Goal: Ask a question

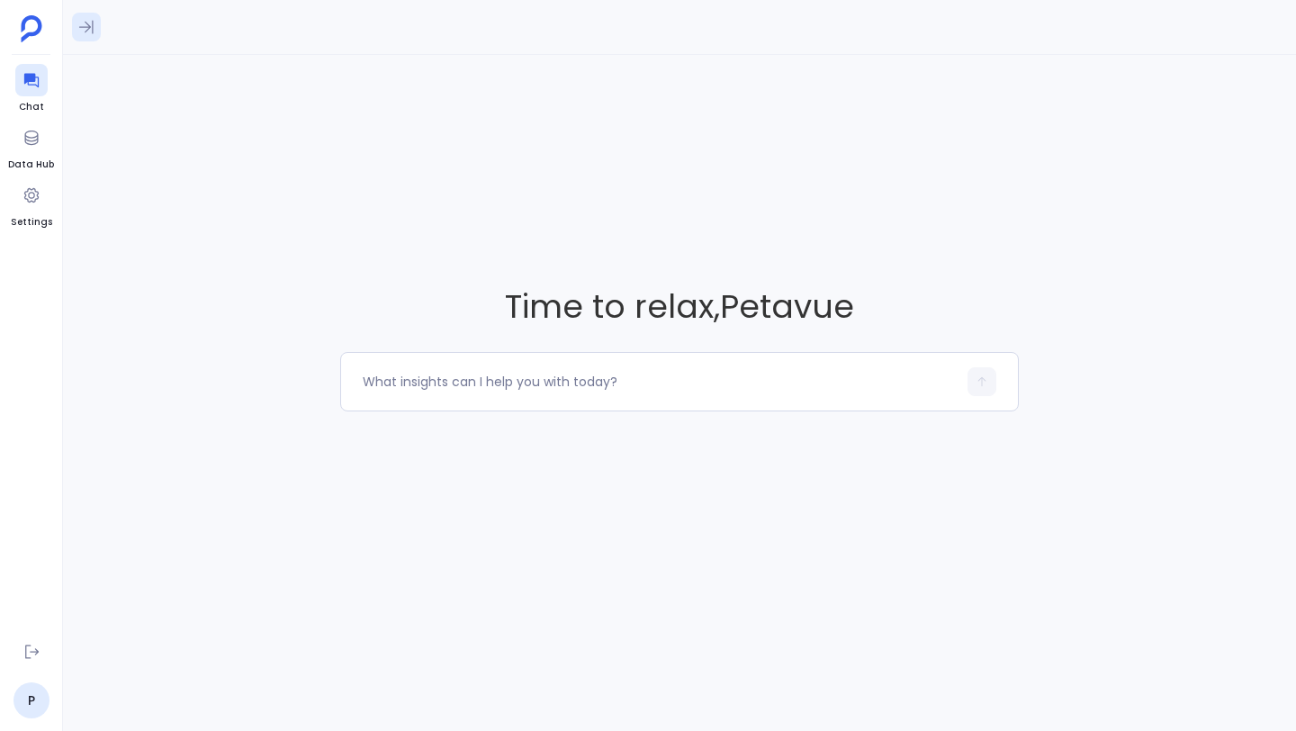
click at [90, 31] on icon at bounding box center [86, 27] width 18 height 18
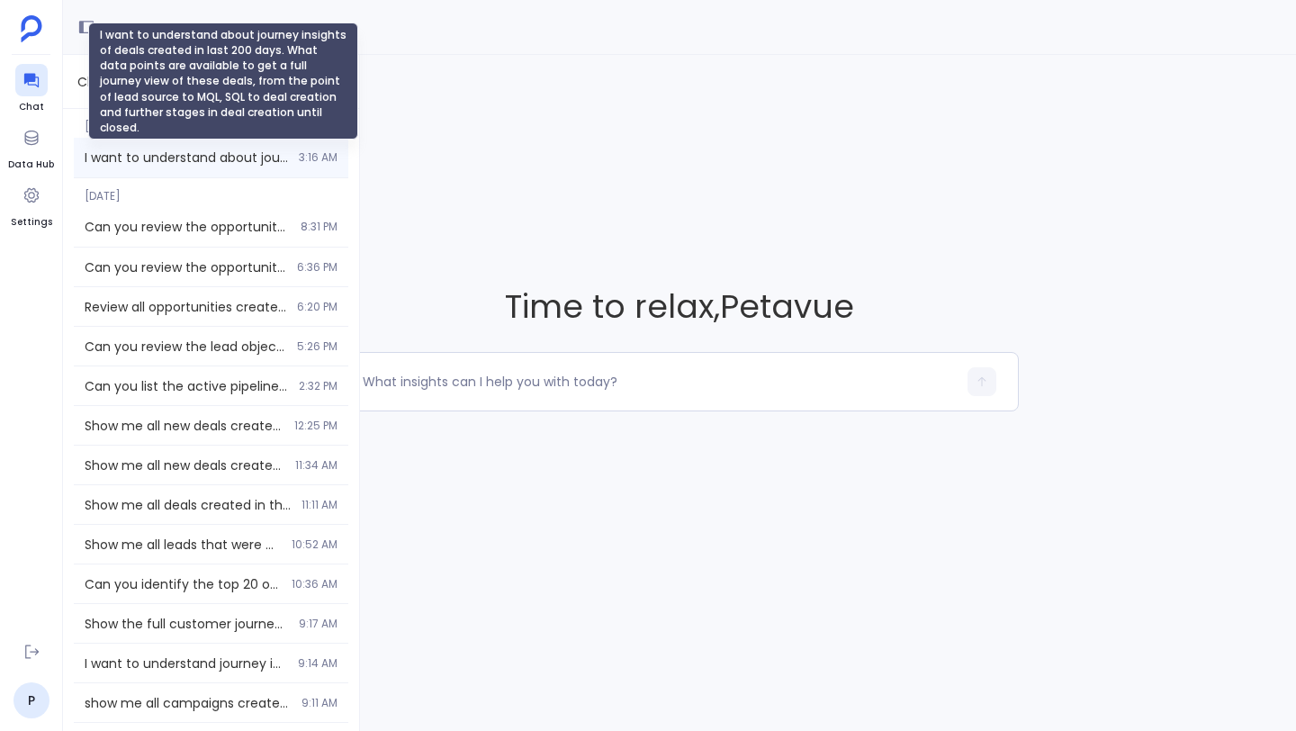
click at [159, 159] on span "I want to understand about journey insights of deals created in last 200 days. …" at bounding box center [186, 158] width 203 height 18
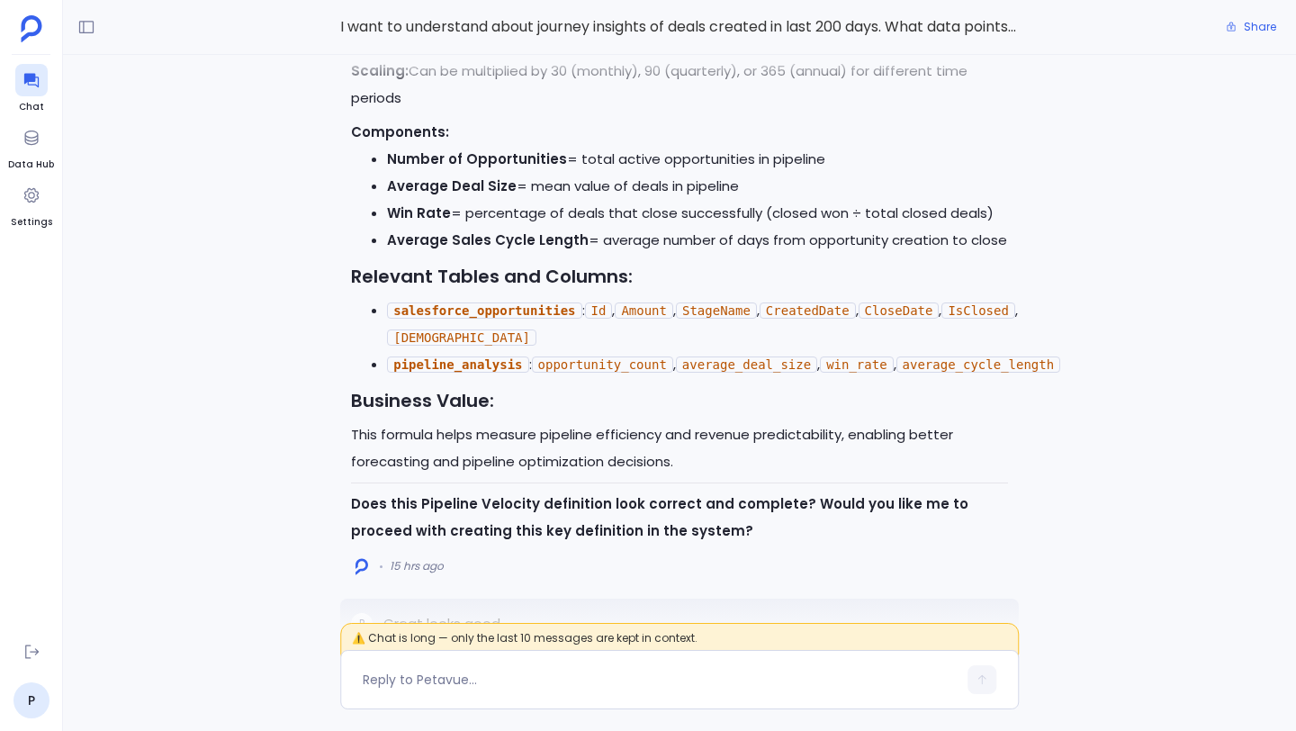
scroll to position [-1075, 0]
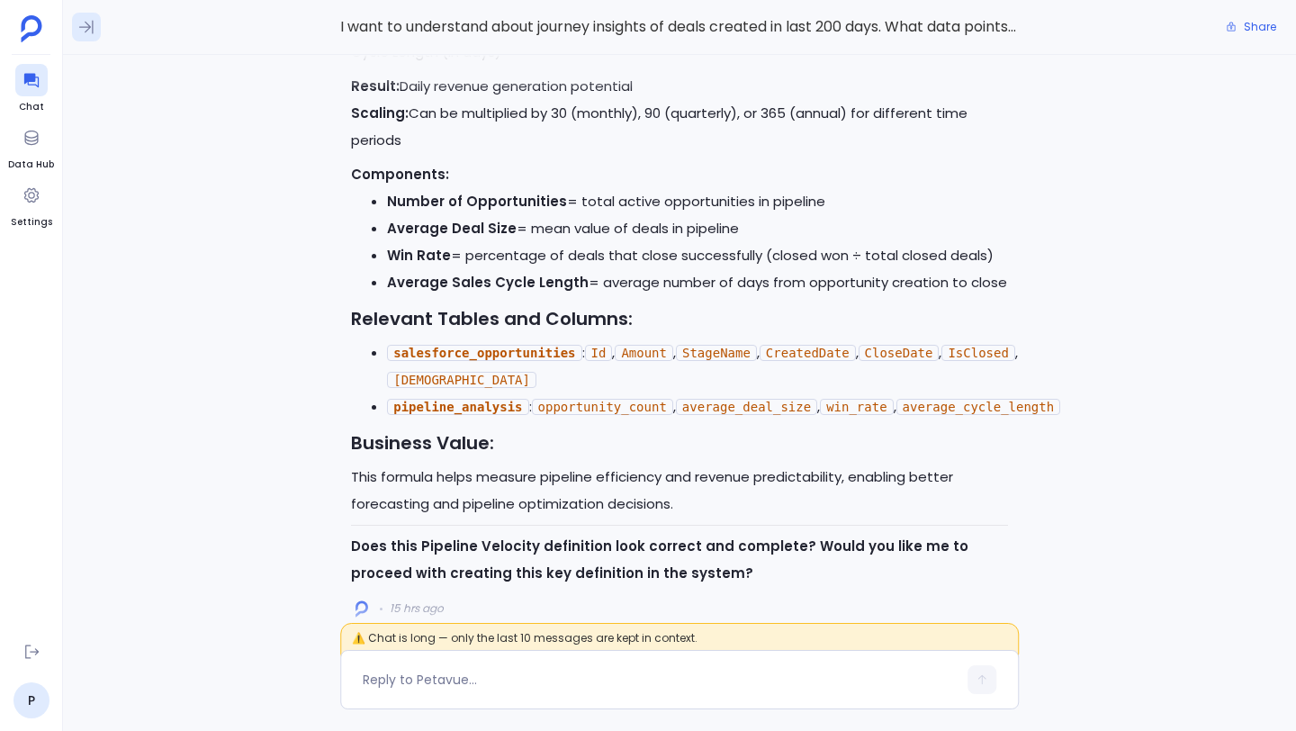
click at [90, 14] on button at bounding box center [86, 27] width 29 height 29
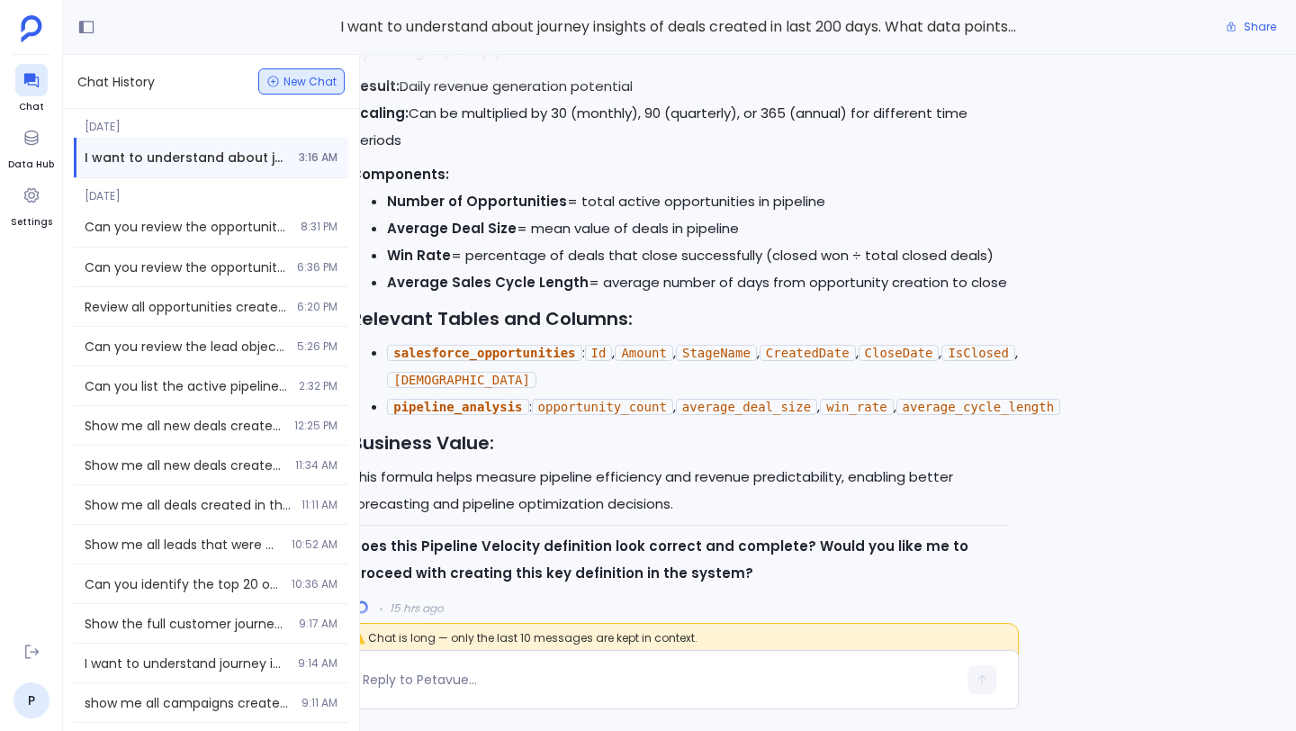
click at [286, 86] on span "New Chat" at bounding box center [310, 82] width 53 height 11
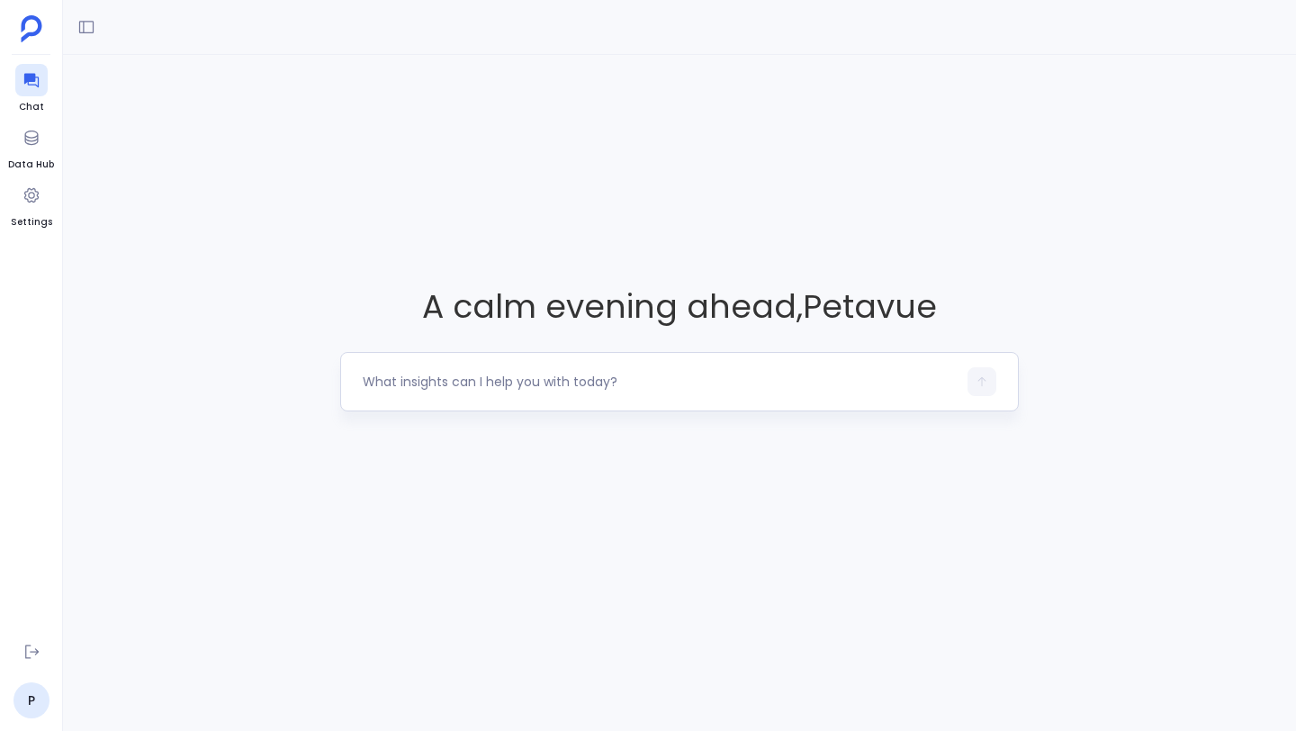
click at [490, 380] on textarea at bounding box center [660, 382] width 594 height 18
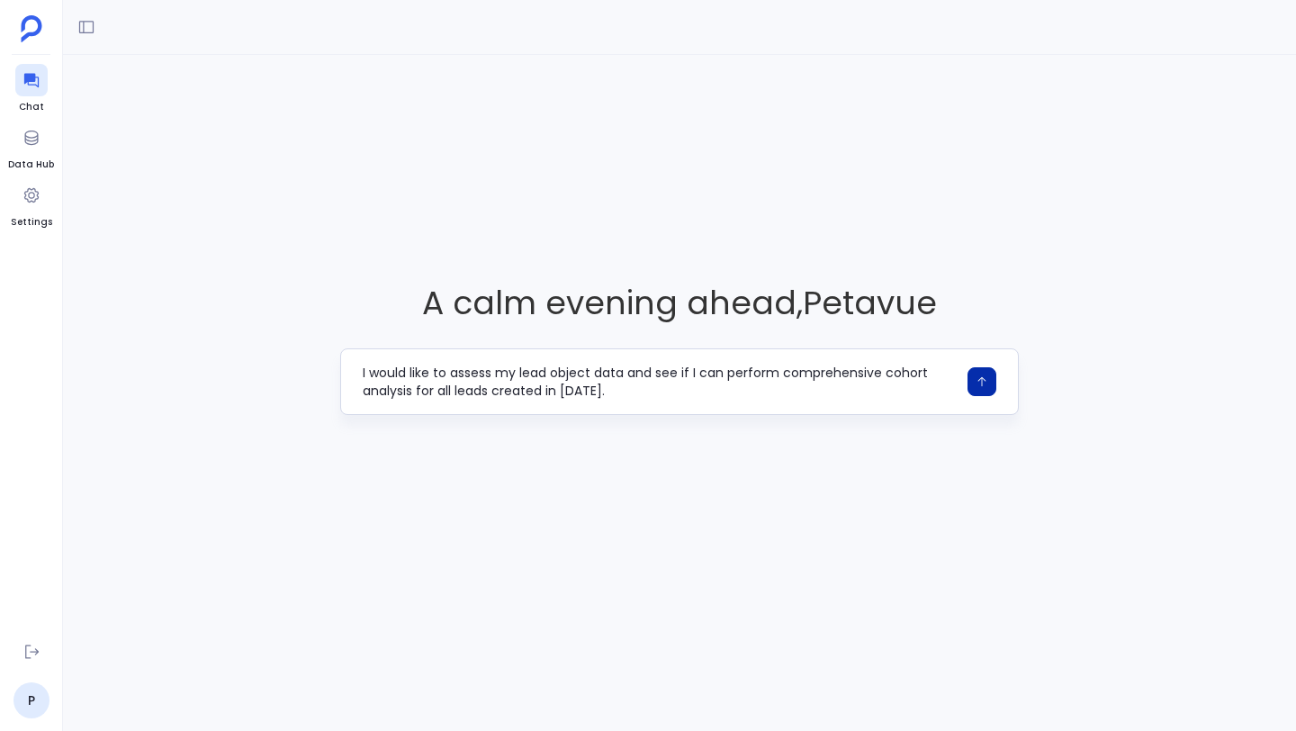
type textarea "I would like to assess my lead object data and see if I can perform comprehensi…"
click at [971, 379] on button "button" at bounding box center [982, 381] width 29 height 29
